Goal: Task Accomplishment & Management: Manage account settings

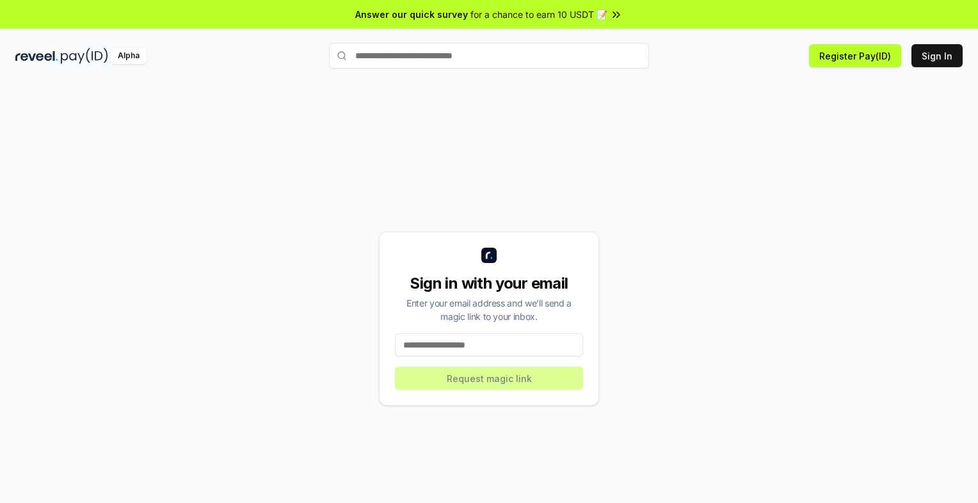
click at [476, 341] on input at bounding box center [489, 344] width 188 height 23
type input "**********"
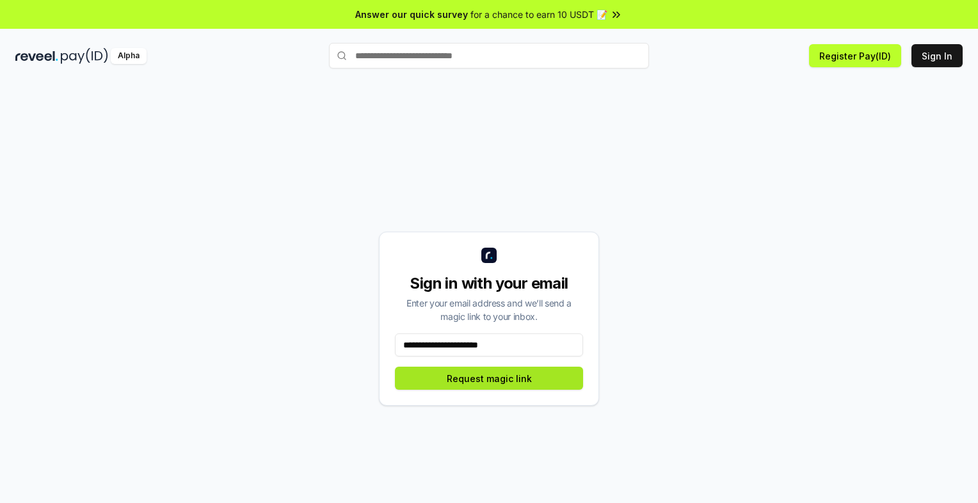
click at [512, 378] on button "Request magic link" at bounding box center [489, 378] width 188 height 23
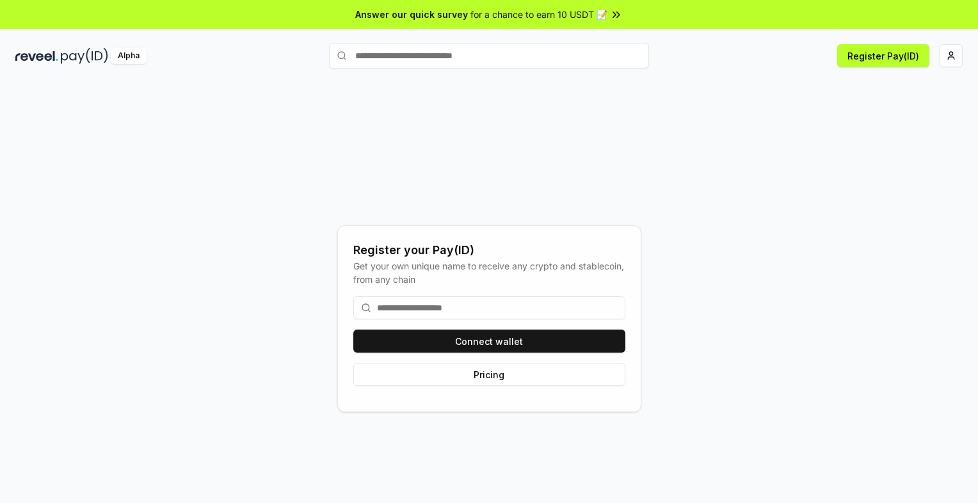
click at [403, 315] on input at bounding box center [489, 307] width 272 height 23
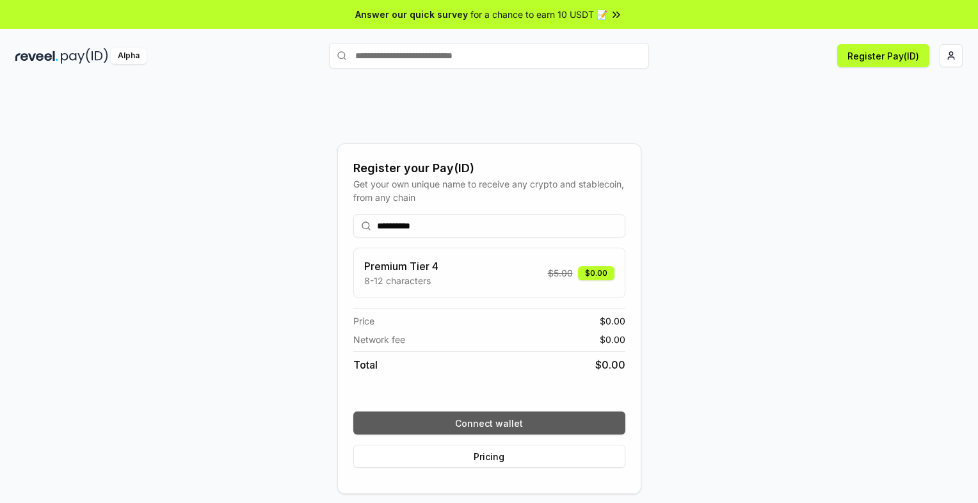
type input "**********"
click at [535, 421] on button "Connect wallet" at bounding box center [489, 423] width 272 height 23
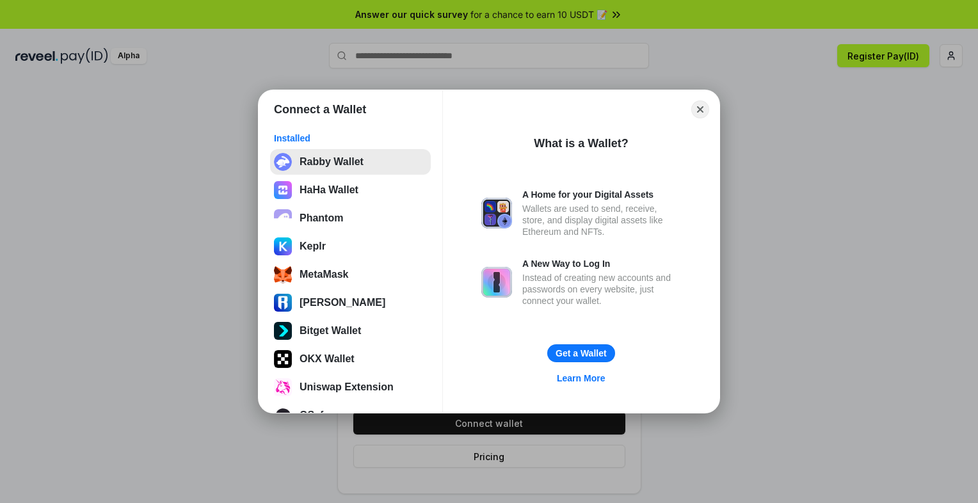
click at [351, 161] on button "Rabby Wallet" at bounding box center [350, 162] width 161 height 26
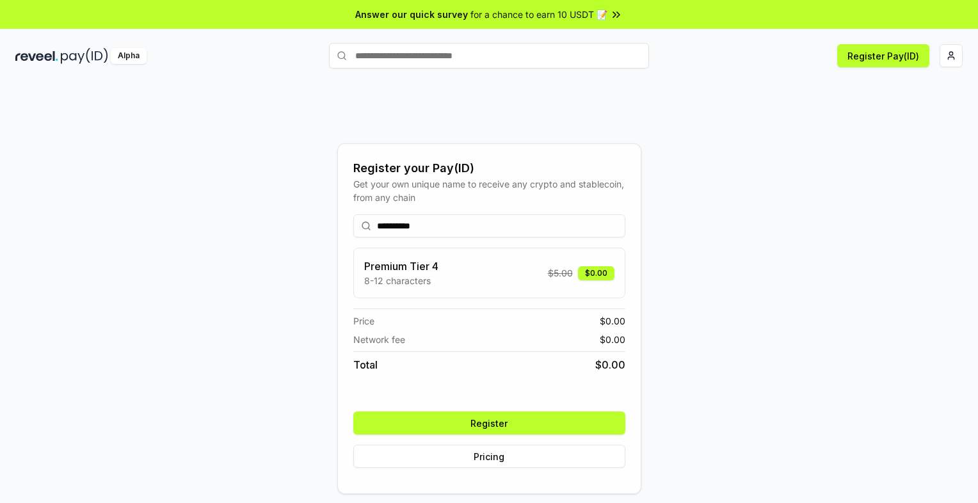
click at [497, 431] on button "Register" at bounding box center [489, 423] width 272 height 23
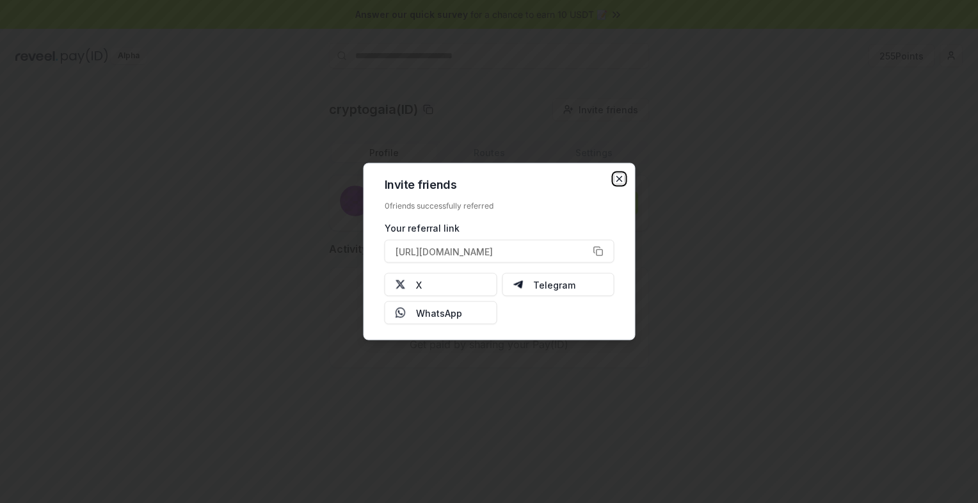
click at [623, 178] on icon "button" at bounding box center [619, 179] width 10 height 10
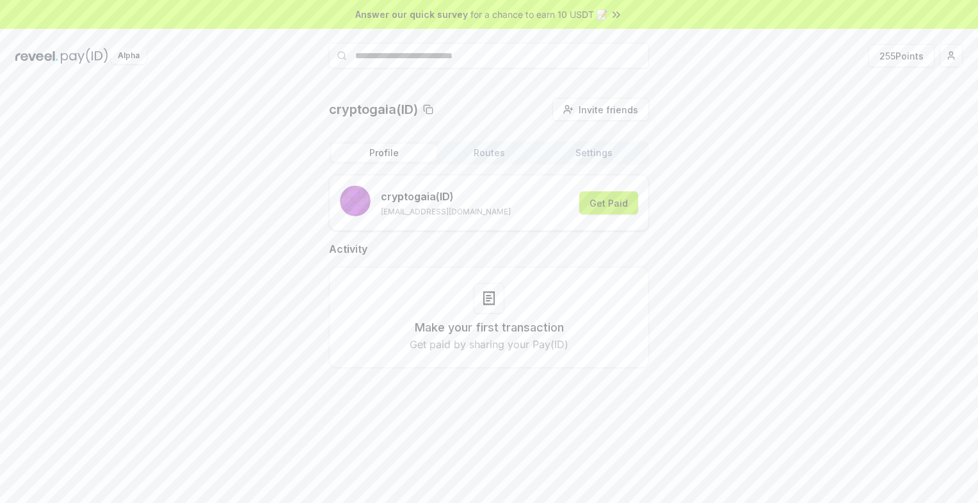
click at [611, 209] on button "Get Paid" at bounding box center [608, 202] width 59 height 23
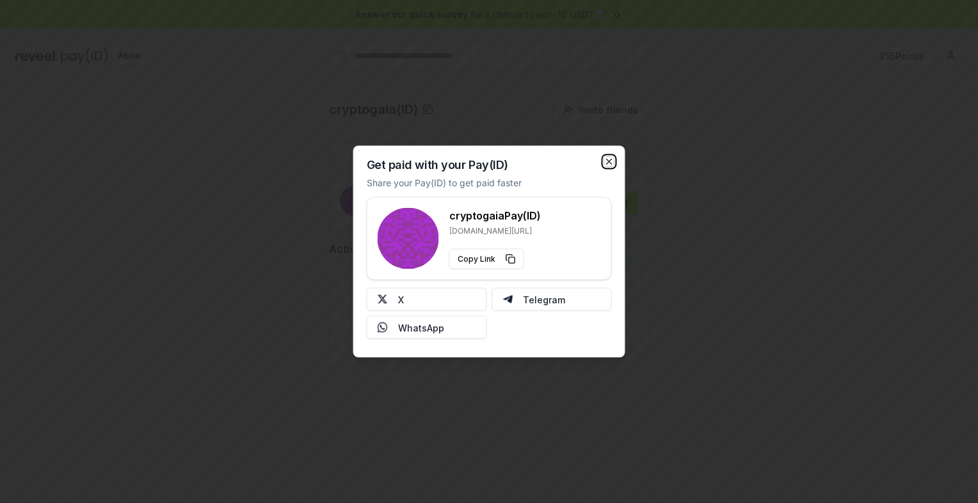
click at [607, 160] on icon "button" at bounding box center [609, 162] width 10 height 10
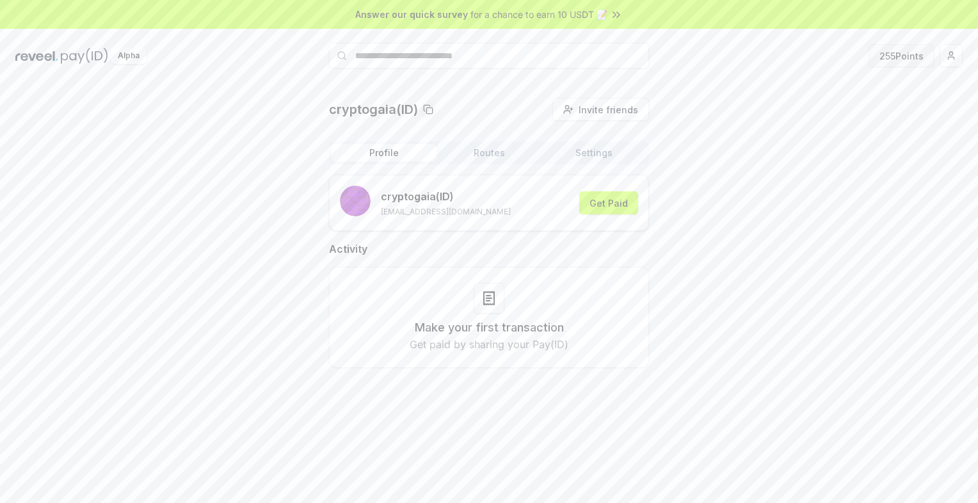
click at [901, 57] on button "255 Points" at bounding box center [902, 55] width 66 height 23
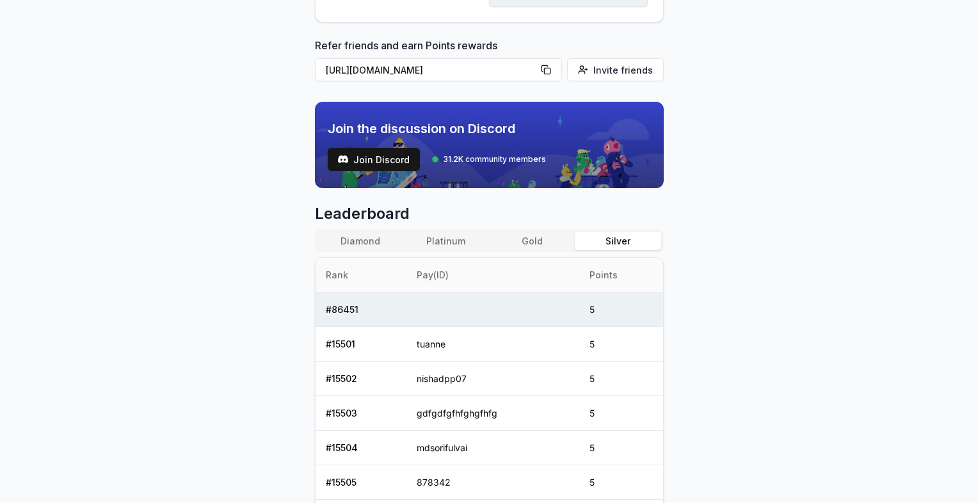
scroll to position [320, 0]
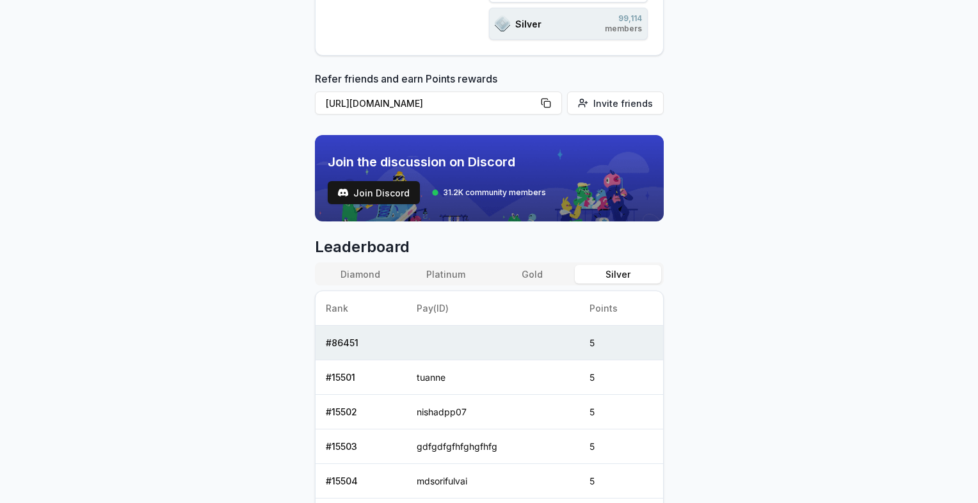
click at [529, 274] on button "Gold" at bounding box center [532, 274] width 86 height 19
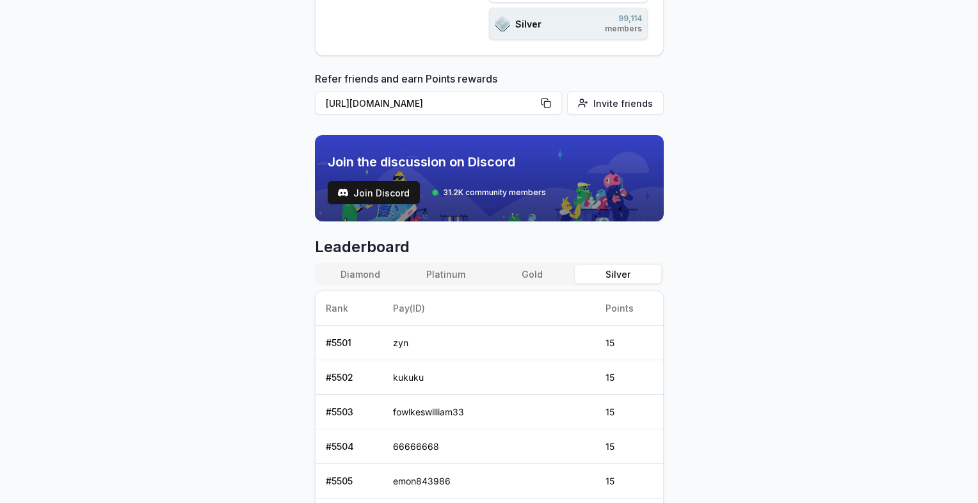
click at [616, 273] on button "Silver" at bounding box center [618, 274] width 86 height 19
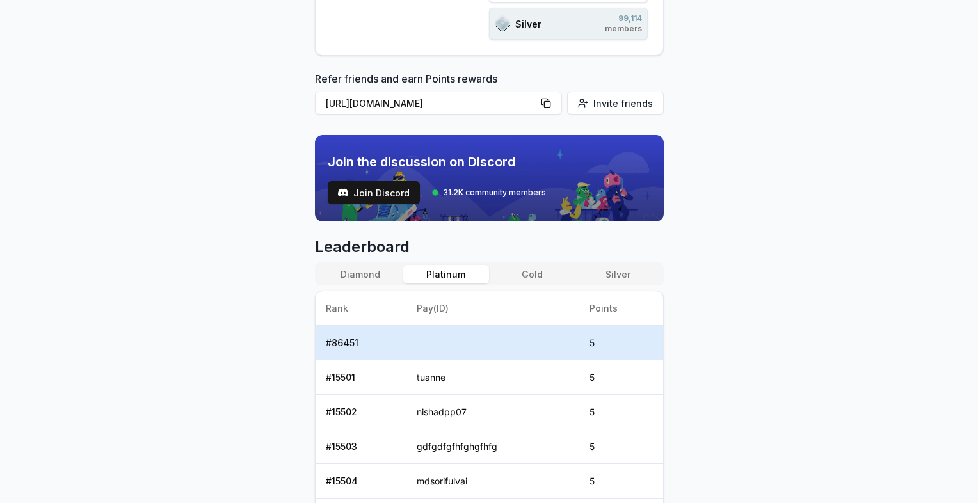
drag, startPoint x: 447, startPoint y: 273, endPoint x: 439, endPoint y: 272, distance: 8.3
click at [447, 272] on button "Platinum" at bounding box center [446, 274] width 86 height 19
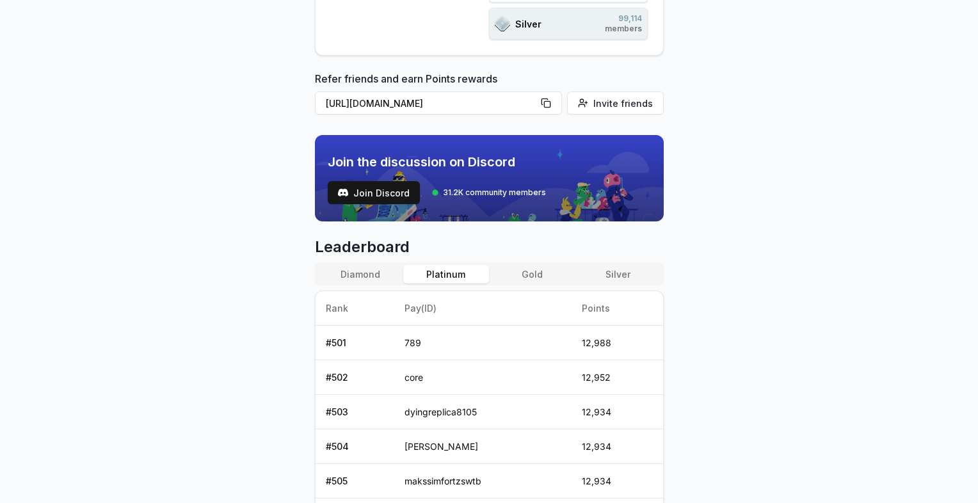
scroll to position [0, 0]
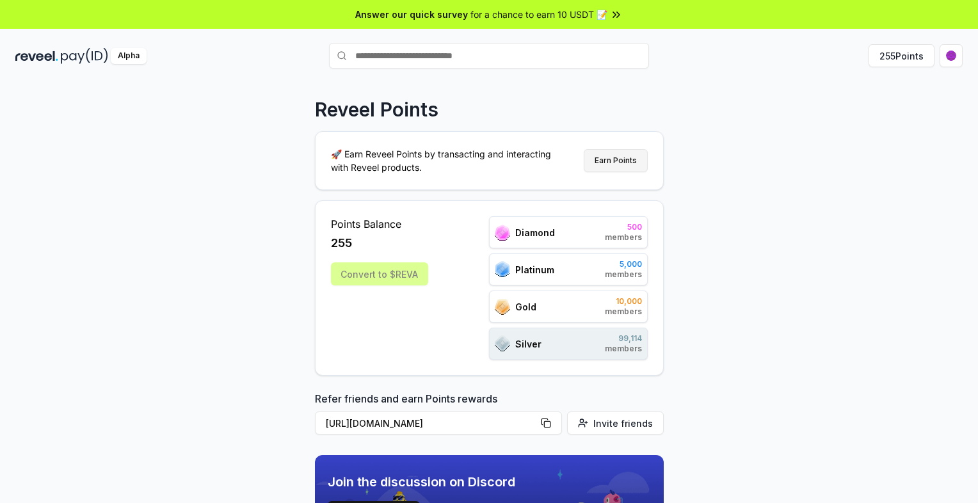
click at [612, 168] on button "Earn Points" at bounding box center [616, 160] width 64 height 23
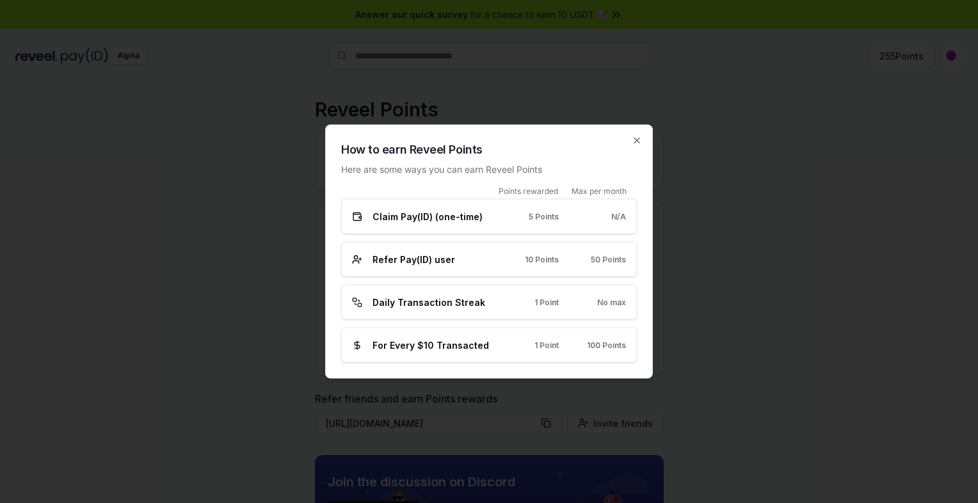
click at [462, 303] on span "Daily Transaction Streak" at bounding box center [429, 302] width 113 height 13
click at [637, 137] on icon "button" at bounding box center [637, 141] width 10 height 10
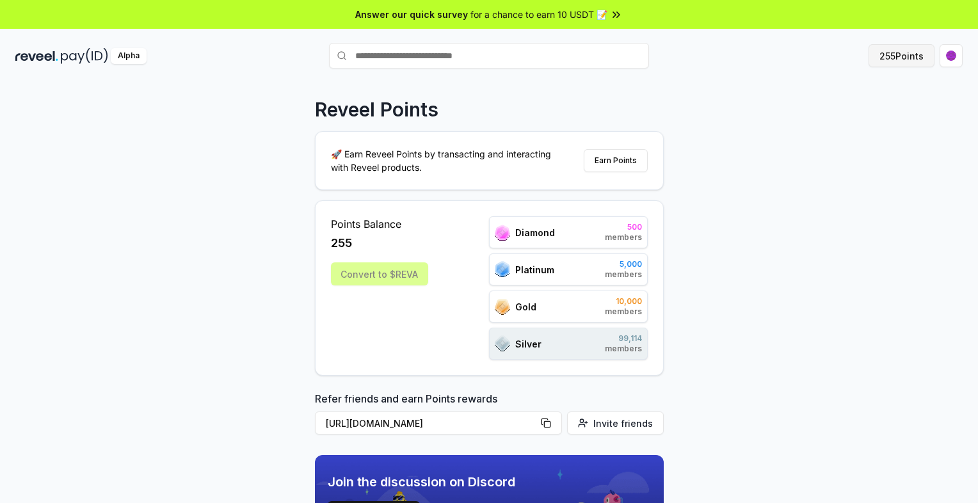
click at [913, 63] on button "255 Points" at bounding box center [902, 55] width 66 height 23
click at [609, 163] on button "Earn Points" at bounding box center [616, 160] width 64 height 23
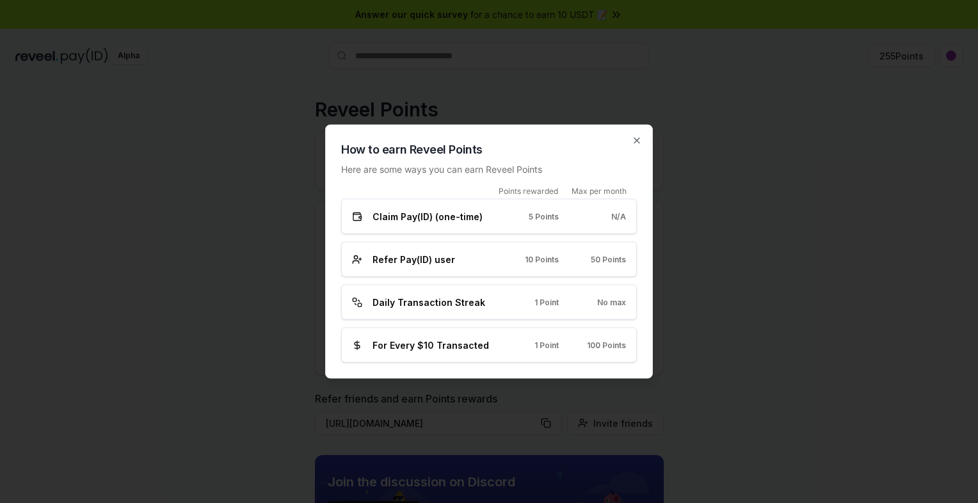
drag, startPoint x: 630, startPoint y: 145, endPoint x: 645, endPoint y: 139, distance: 15.2
click at [631, 145] on h2 "How to earn Reveel Points" at bounding box center [489, 150] width 296 height 18
click at [645, 140] on div "How to earn Reveel Points Here are some ways you can earn Reveel Points Points …" at bounding box center [489, 252] width 328 height 254
click at [635, 142] on icon "button" at bounding box center [636, 140] width 5 height 5
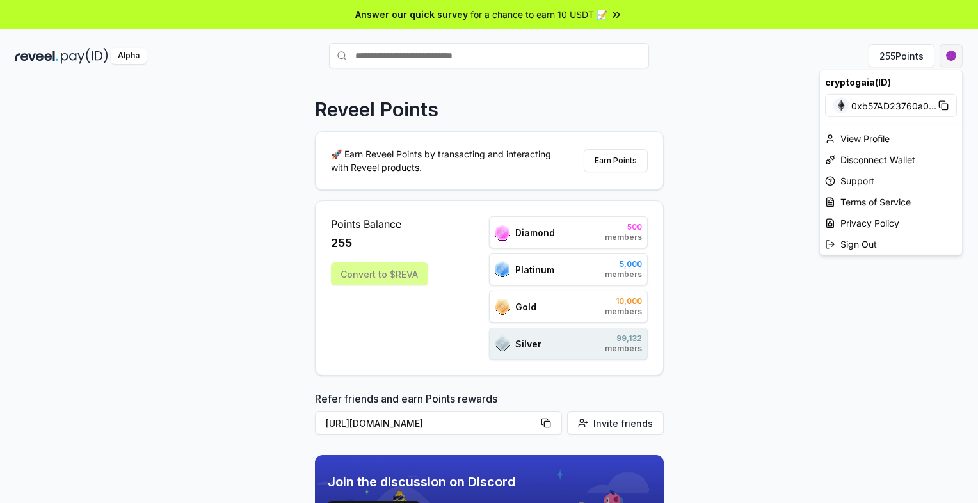
click at [947, 55] on html "Answer our quick survey for a chance to earn 10 USDT 📝 Alpha 255 Points Reveel …" at bounding box center [489, 251] width 978 height 503
click at [883, 131] on div "View Profile" at bounding box center [891, 138] width 142 height 21
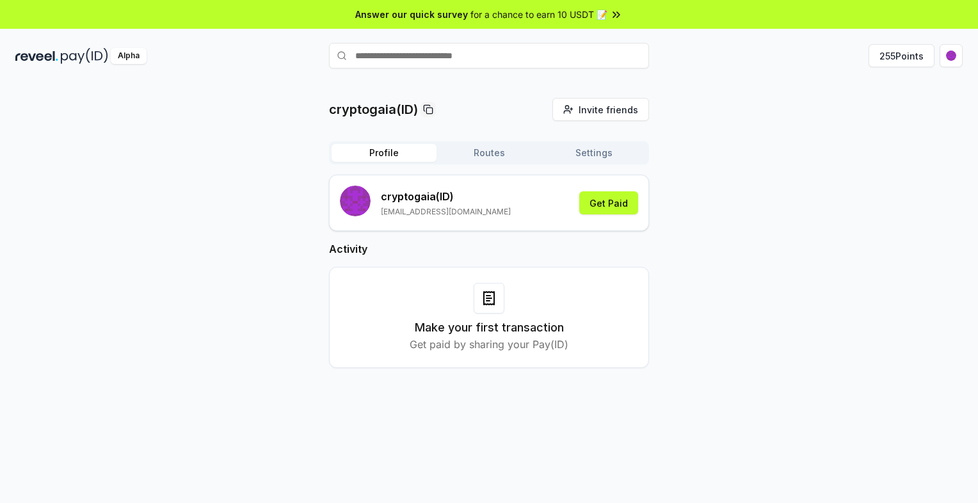
click at [602, 156] on button "Settings" at bounding box center [593, 153] width 105 height 18
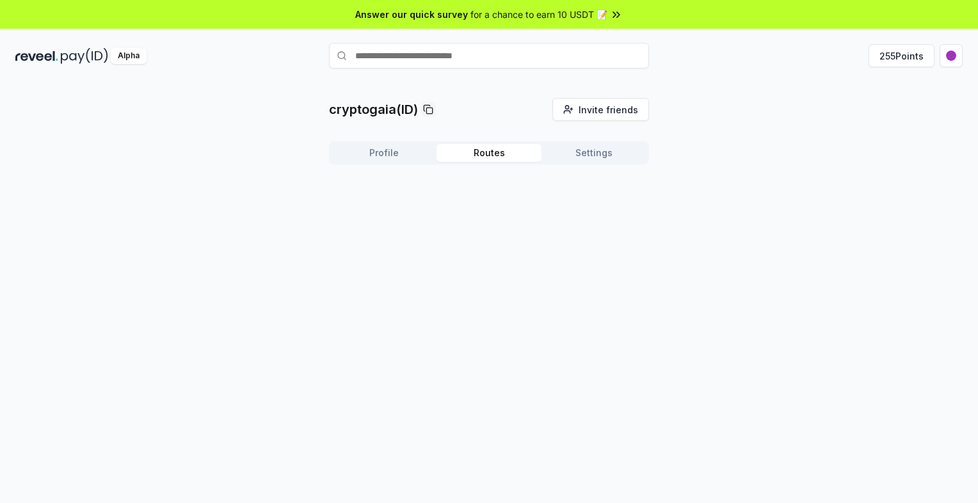
click at [500, 148] on button "Routes" at bounding box center [489, 153] width 105 height 18
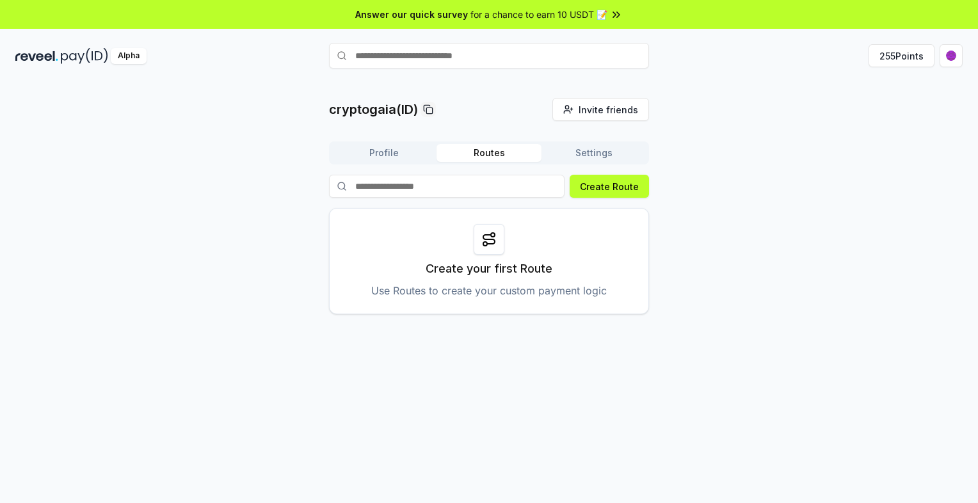
click at [392, 156] on button "Profile" at bounding box center [384, 153] width 105 height 18
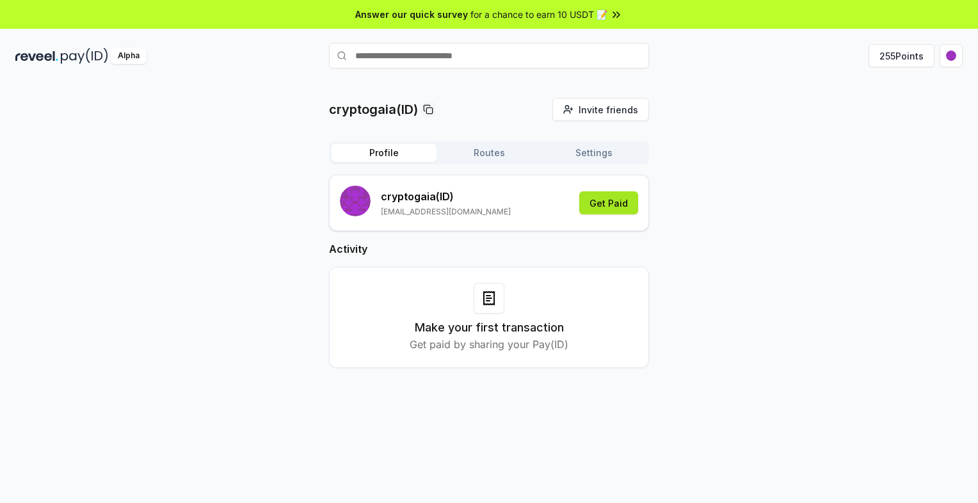
click at [601, 208] on button "Get Paid" at bounding box center [608, 202] width 59 height 23
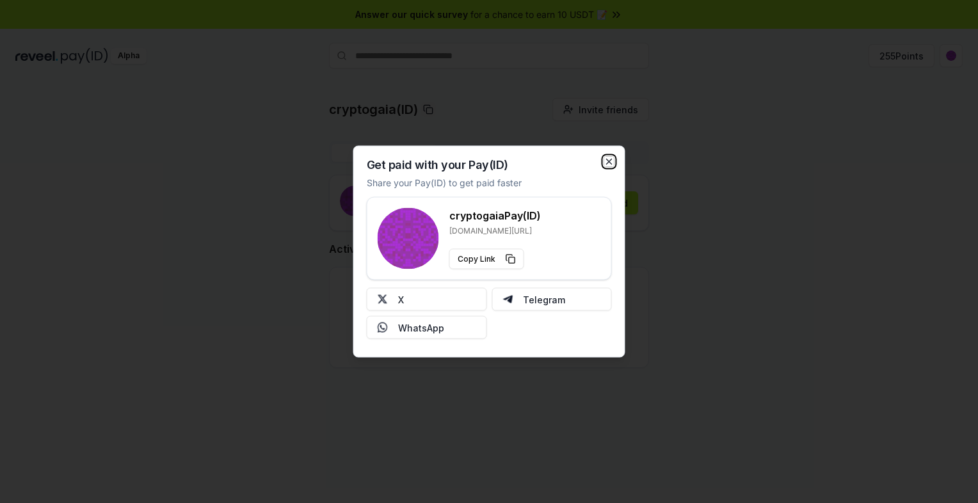
click at [613, 159] on icon "button" at bounding box center [609, 162] width 10 height 10
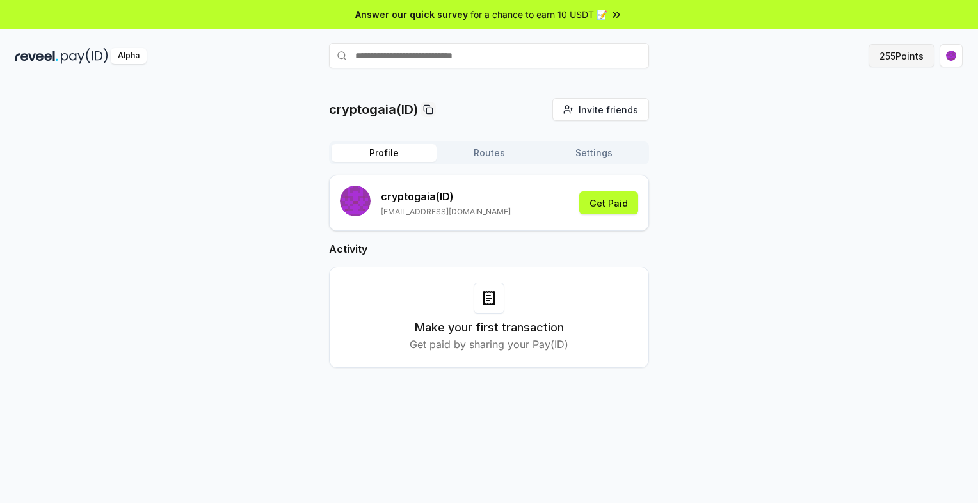
click at [899, 61] on button "255 Points" at bounding box center [902, 55] width 66 height 23
